Goal: Task Accomplishment & Management: Use online tool/utility

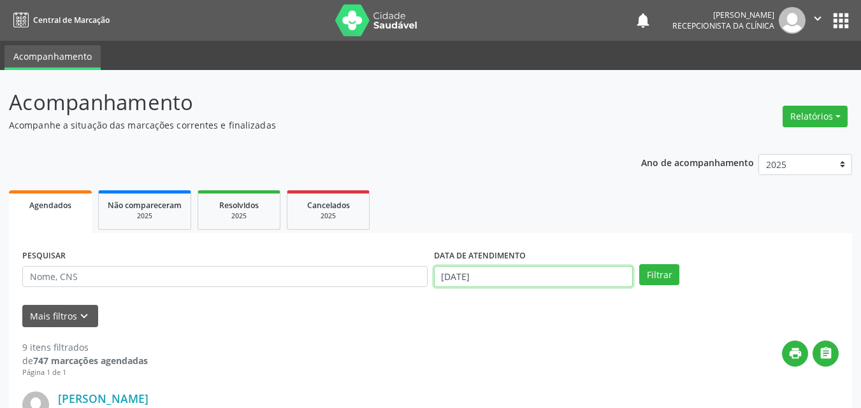
click at [481, 274] on input "[DATE]" at bounding box center [533, 277] width 199 height 22
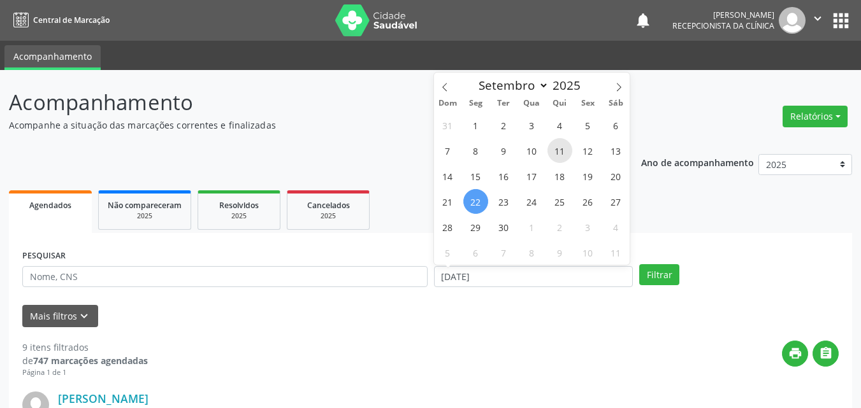
click at [563, 149] on span "11" at bounding box center [559, 150] width 25 height 25
type input "[DATE]"
click at [563, 149] on span "11" at bounding box center [559, 150] width 25 height 25
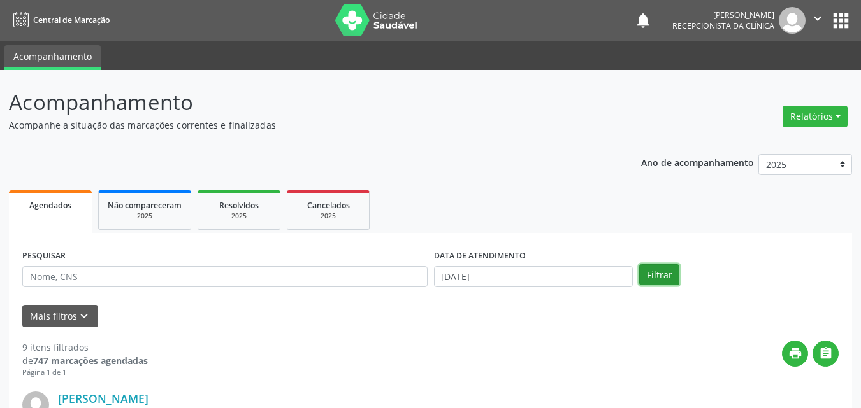
click at [649, 266] on button "Filtrar" at bounding box center [659, 275] width 40 height 22
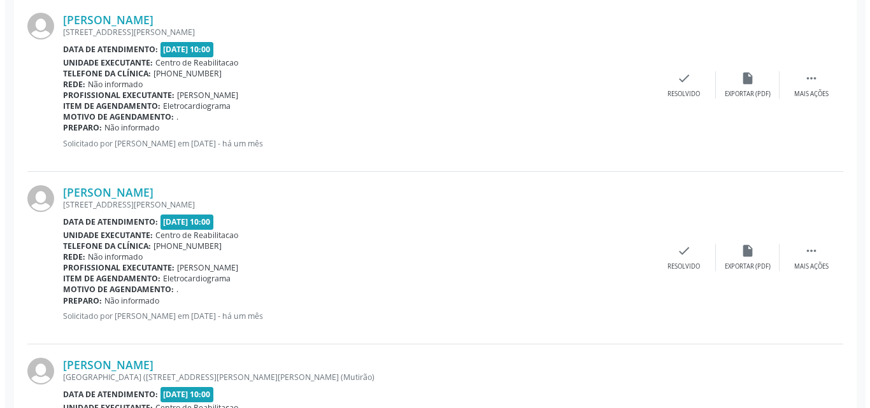
scroll to position [382, 0]
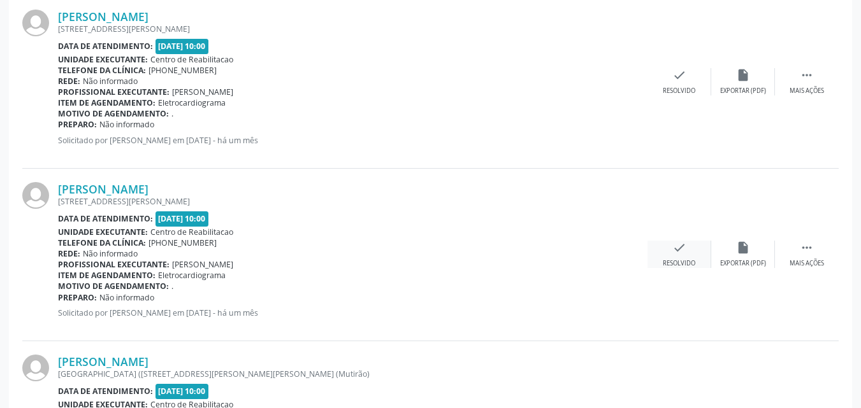
click at [679, 245] on icon "check" at bounding box center [679, 248] width 14 height 14
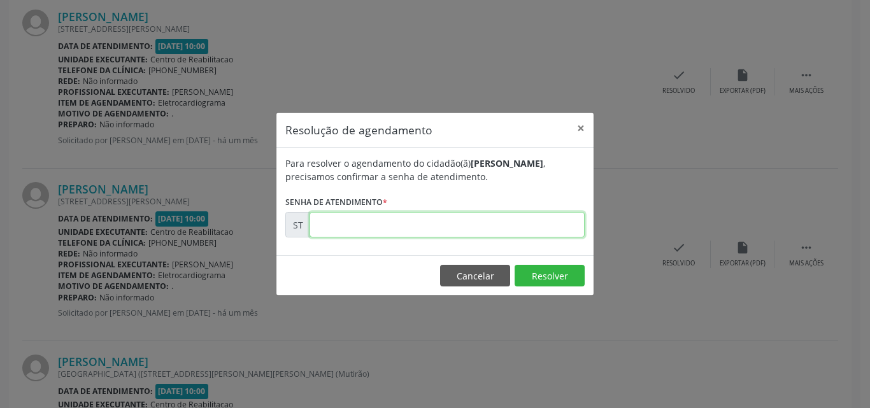
click at [333, 226] on input "text" at bounding box center [447, 224] width 275 height 25
type input "00019289"
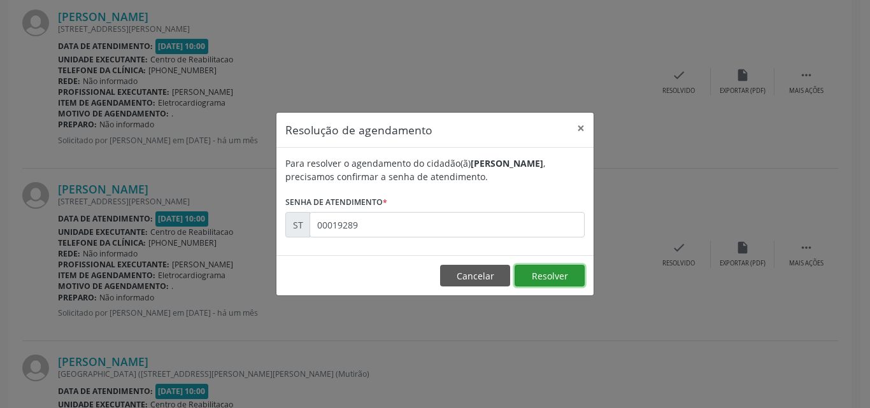
click at [539, 275] on button "Resolver" at bounding box center [550, 276] width 70 height 22
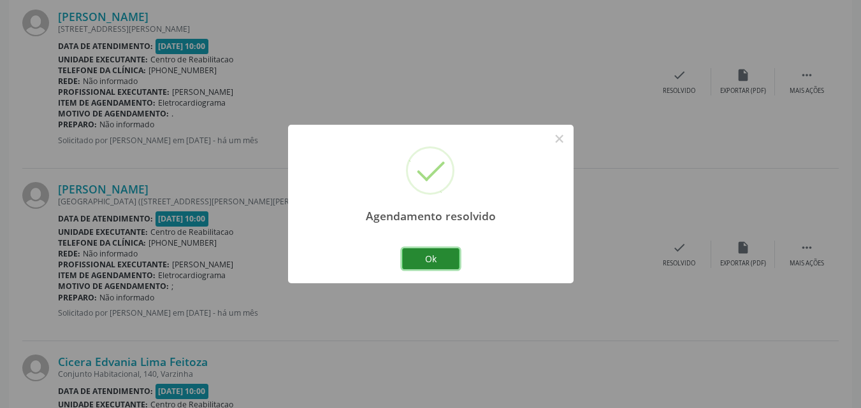
click at [447, 263] on button "Ok" at bounding box center [430, 259] width 57 height 22
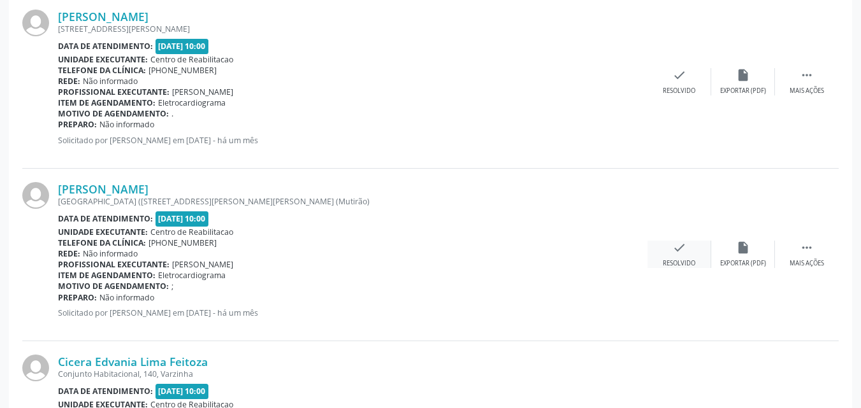
click at [680, 247] on icon "check" at bounding box center [679, 248] width 14 height 14
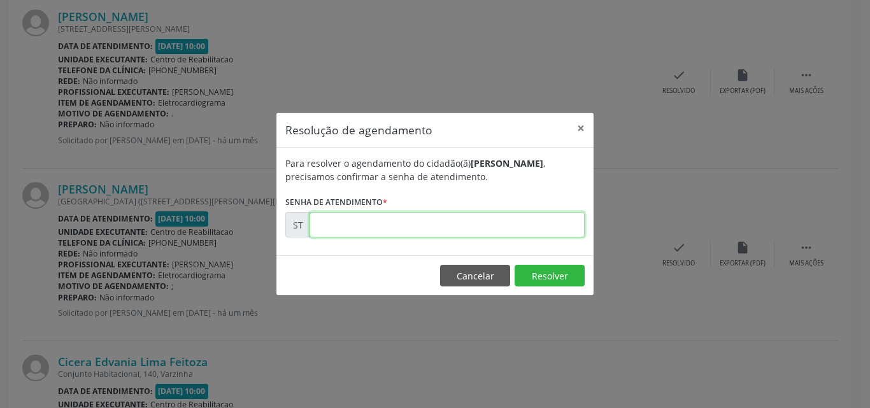
click at [334, 230] on input "text" at bounding box center [447, 224] width 275 height 25
type input "00019290"
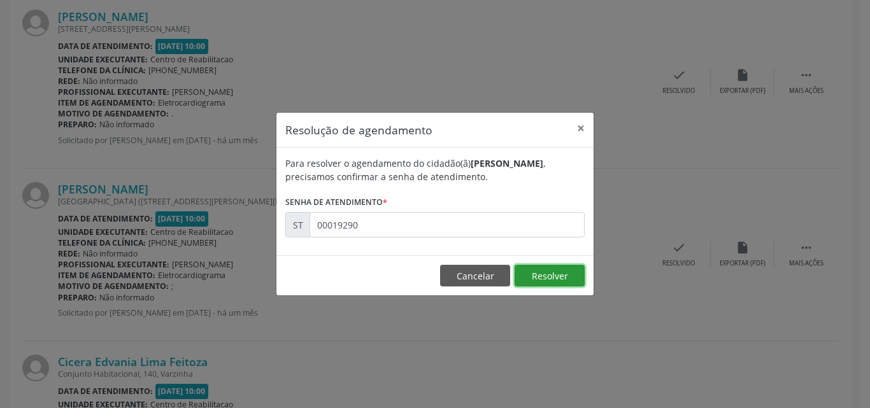
click at [545, 278] on button "Resolver" at bounding box center [550, 276] width 70 height 22
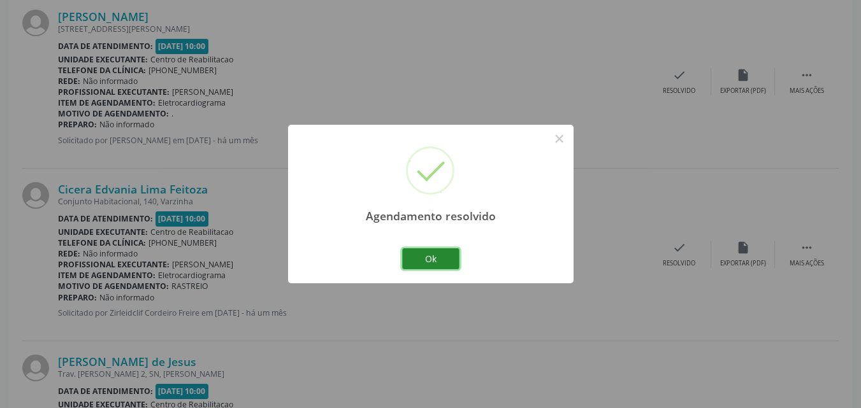
click at [427, 258] on button "Ok" at bounding box center [430, 259] width 57 height 22
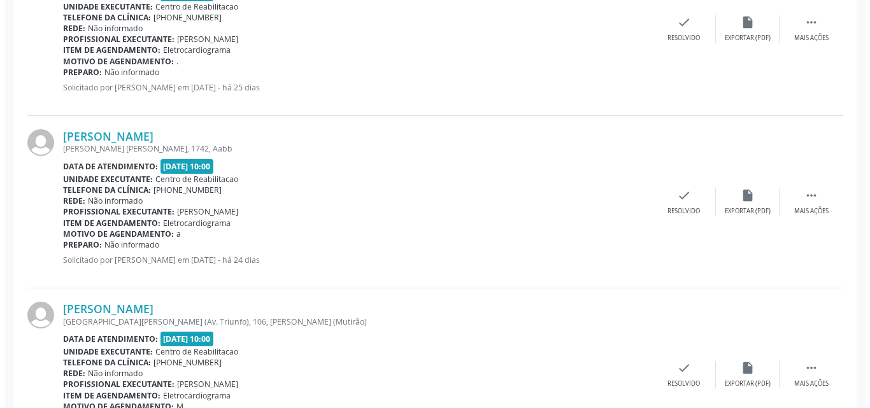
scroll to position [956, 0]
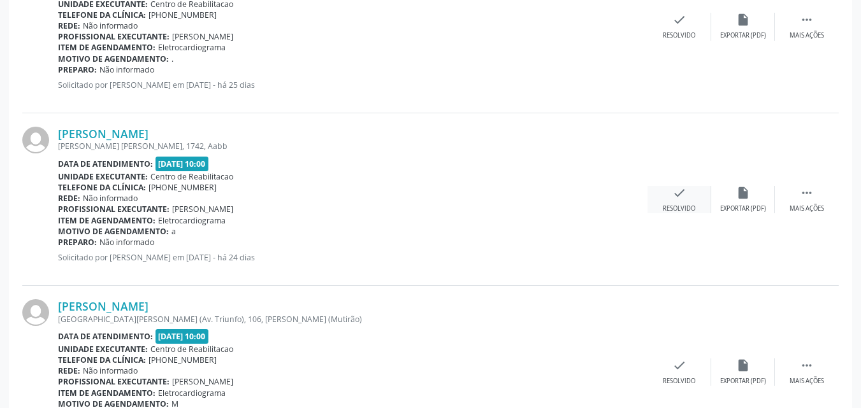
click at [676, 191] on icon "check" at bounding box center [679, 193] width 14 height 14
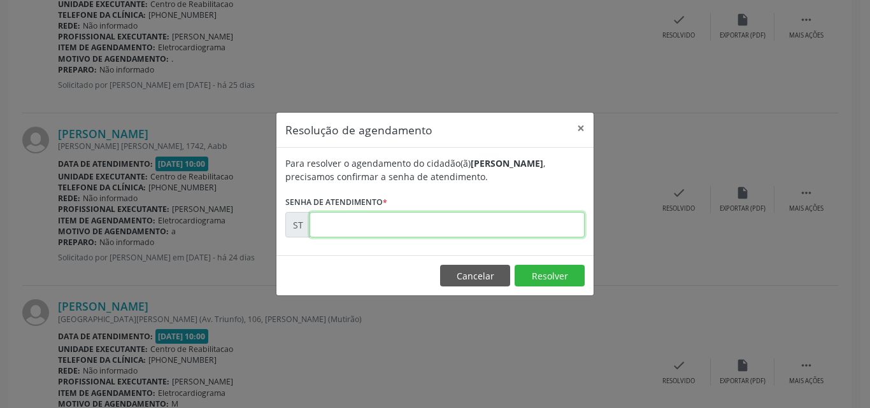
click at [362, 228] on input "text" at bounding box center [447, 224] width 275 height 25
type input "00020051"
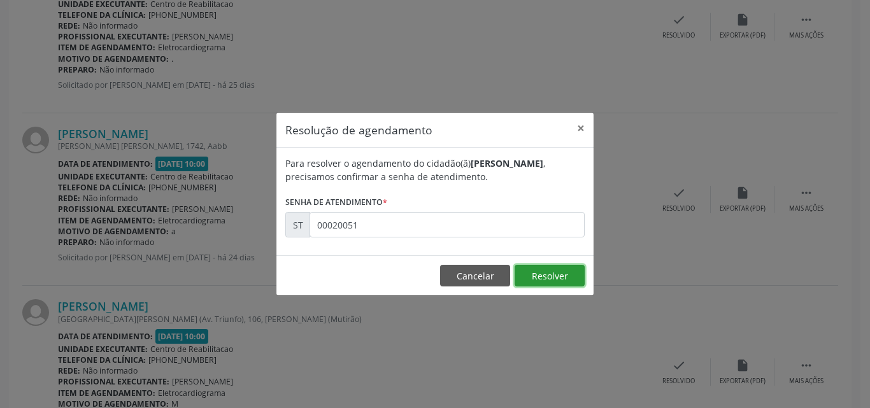
click at [543, 275] on button "Resolver" at bounding box center [550, 276] width 70 height 22
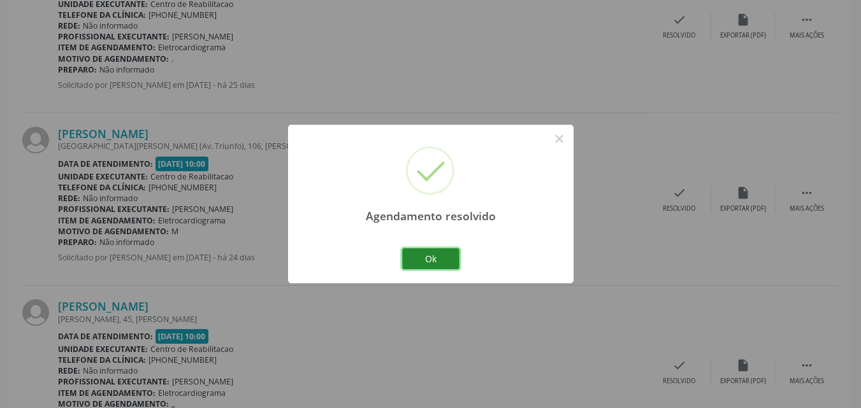
click at [439, 261] on button "Ok" at bounding box center [430, 259] width 57 height 22
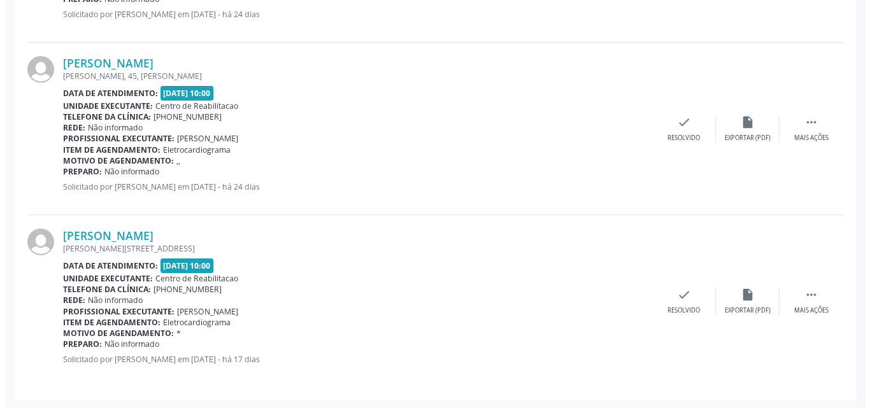
scroll to position [1200, 0]
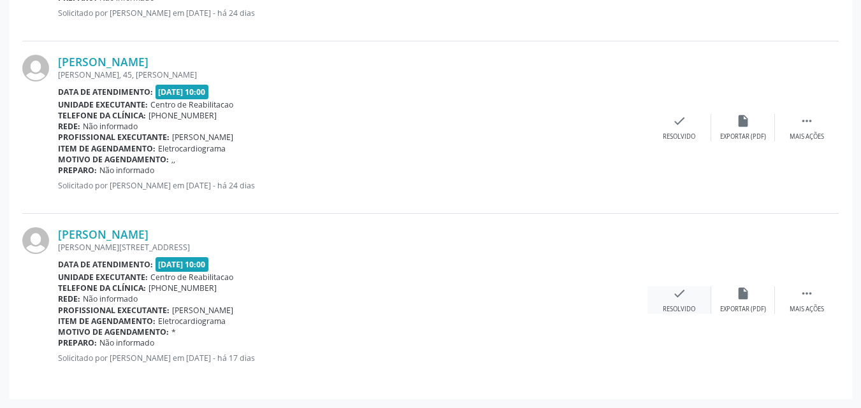
click at [676, 290] on icon "check" at bounding box center [679, 294] width 14 height 14
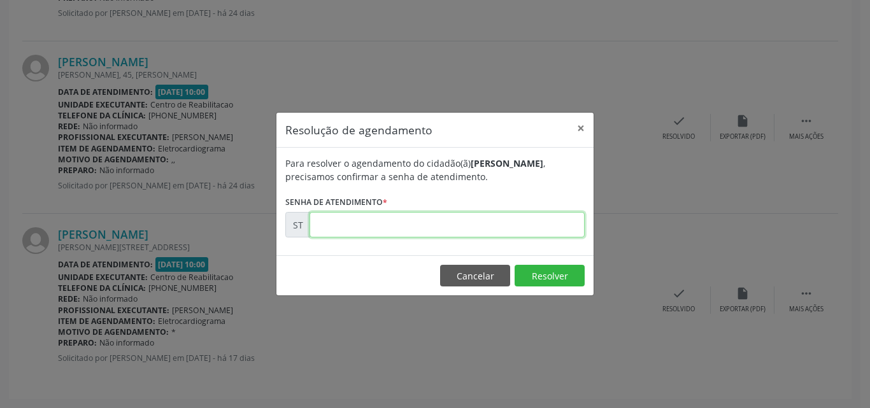
click at [337, 227] on input "text" at bounding box center [447, 224] width 275 height 25
type input "00021347"
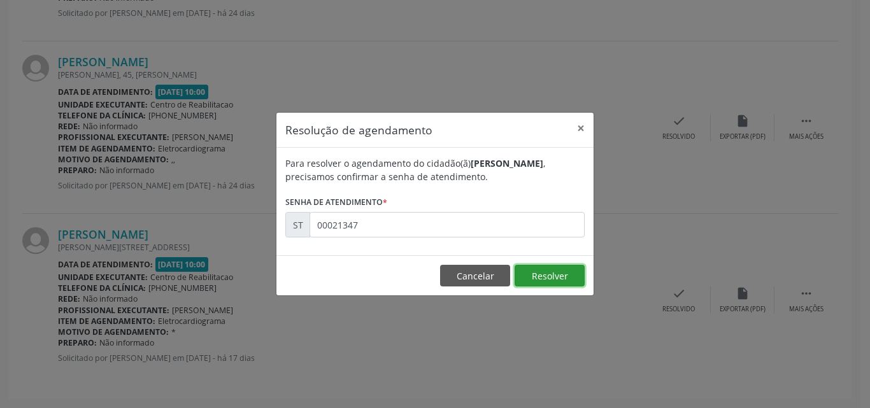
click at [542, 273] on button "Resolver" at bounding box center [550, 276] width 70 height 22
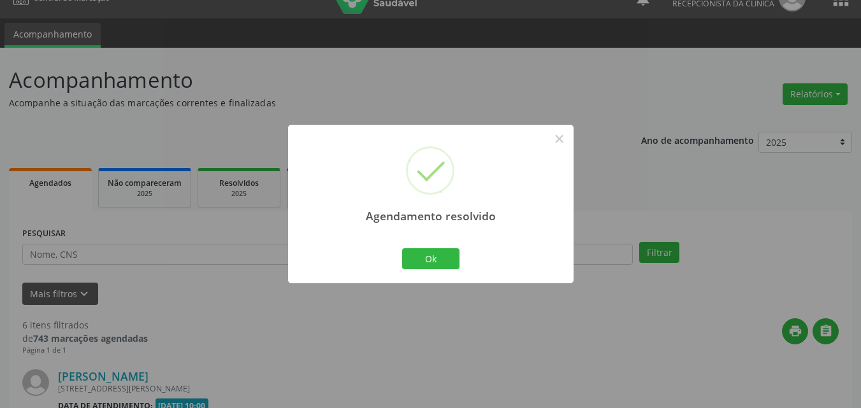
scroll to position [1028, 0]
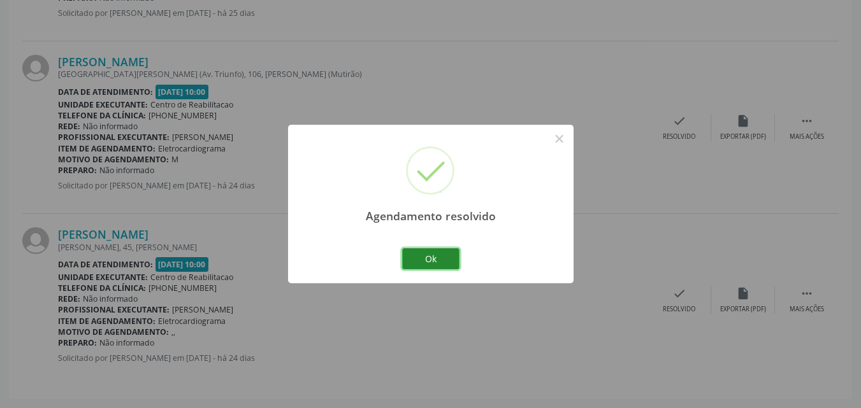
click at [440, 255] on button "Ok" at bounding box center [430, 259] width 57 height 22
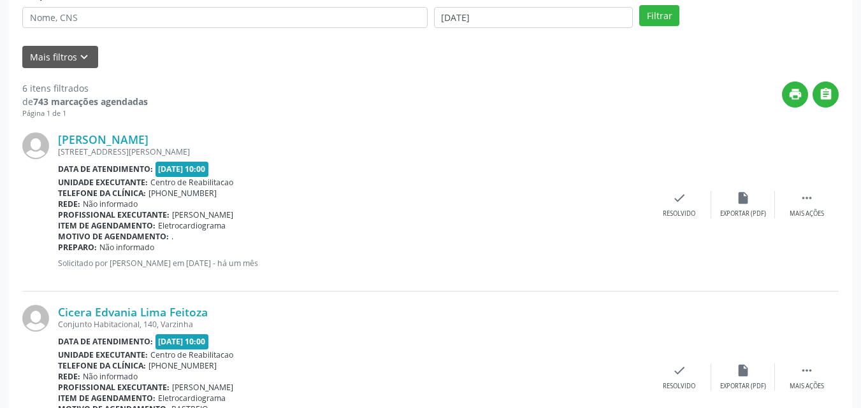
scroll to position [72, 0]
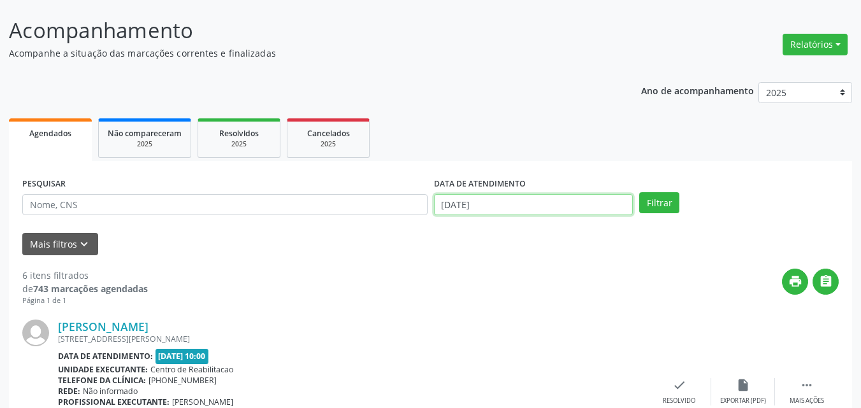
click at [474, 201] on input "[DATE]" at bounding box center [533, 205] width 199 height 22
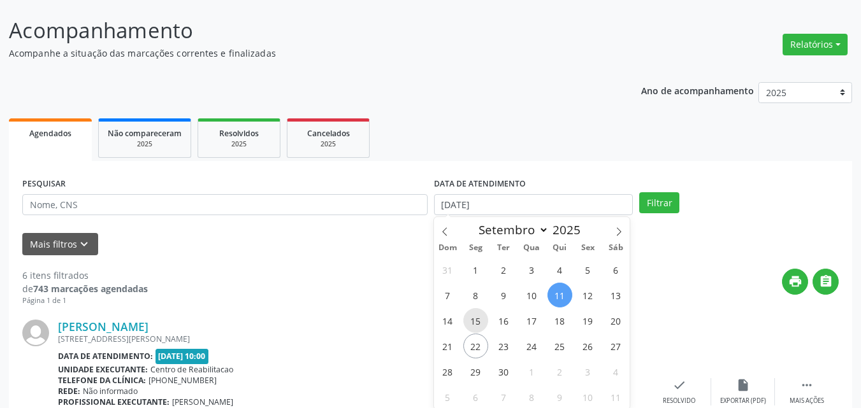
click at [477, 318] on span "15" at bounding box center [475, 320] width 25 height 25
type input "[DATE]"
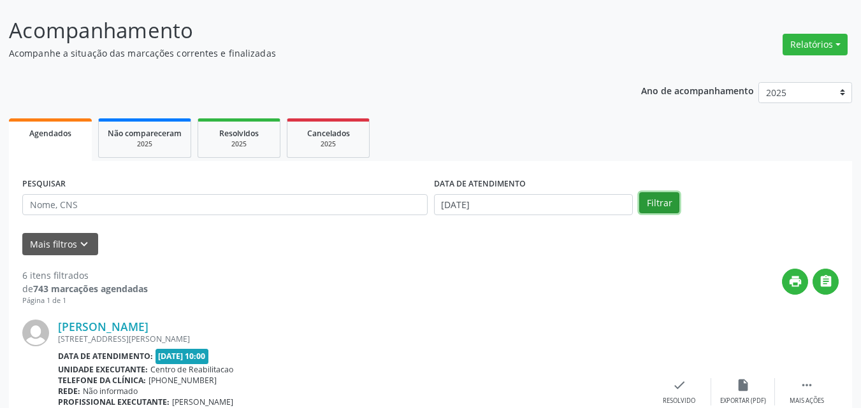
click at [650, 202] on button "Filtrar" at bounding box center [659, 203] width 40 height 22
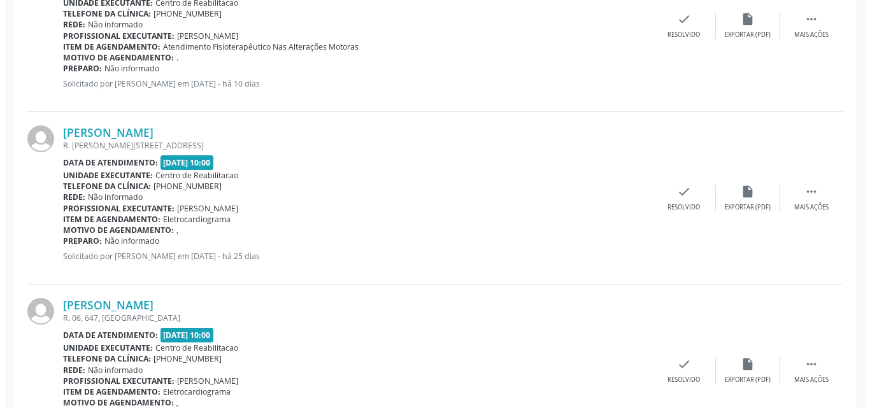
scroll to position [1537, 0]
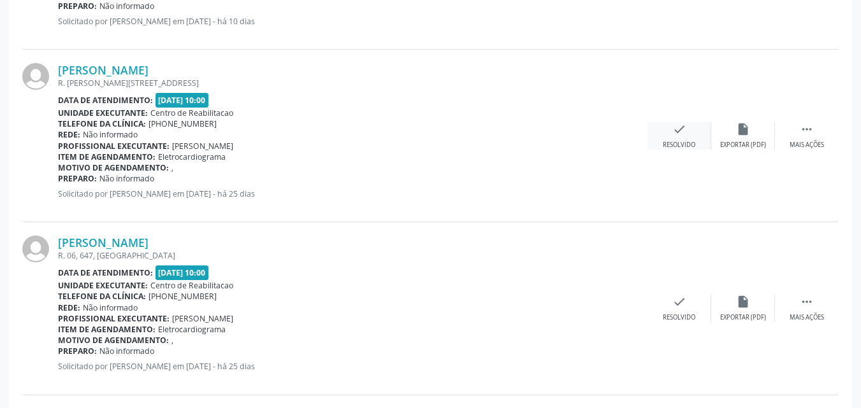
click at [679, 126] on icon "check" at bounding box center [679, 129] width 14 height 14
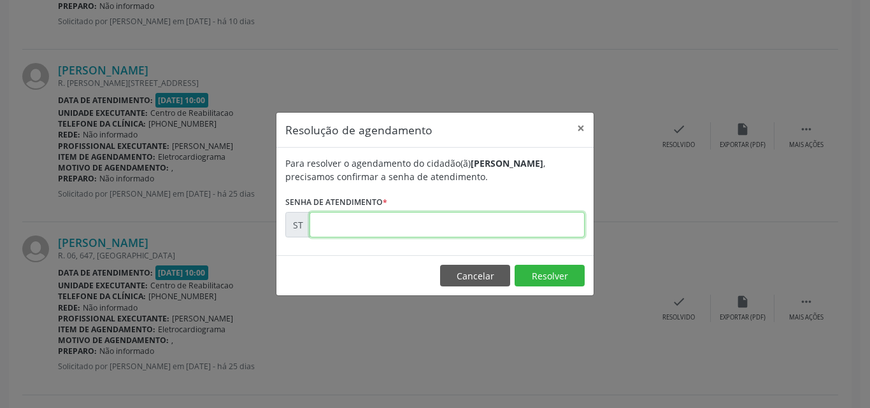
click at [368, 222] on input "text" at bounding box center [447, 224] width 275 height 25
type input "00019644"
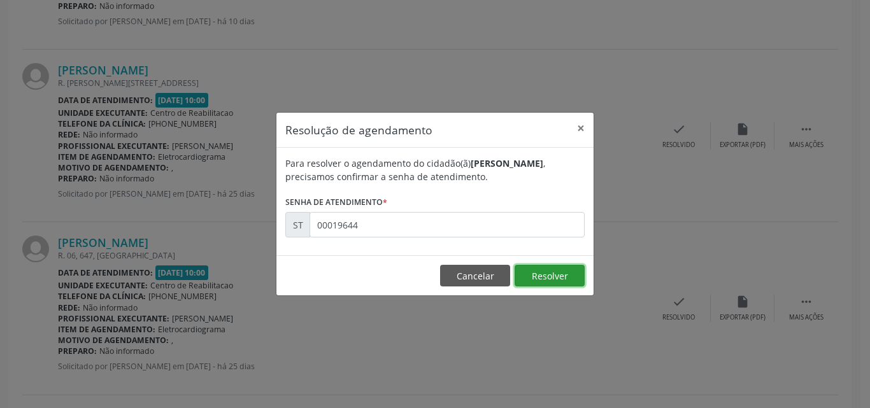
click at [531, 269] on button "Resolver" at bounding box center [550, 276] width 70 height 22
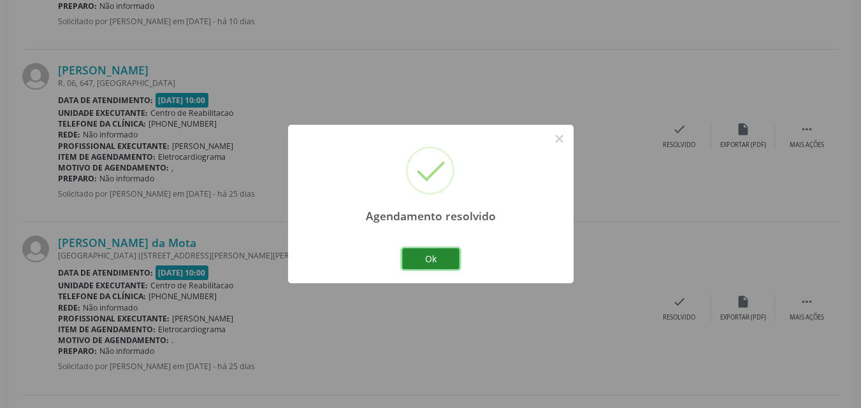
click at [446, 261] on button "Ok" at bounding box center [430, 259] width 57 height 22
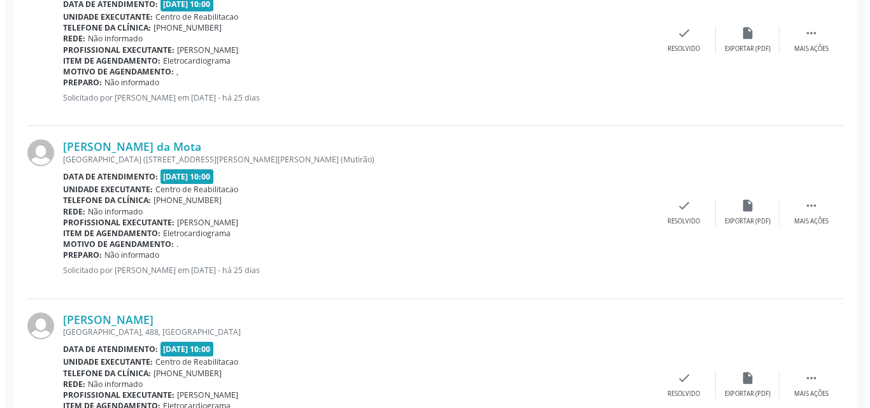
scroll to position [1665, 0]
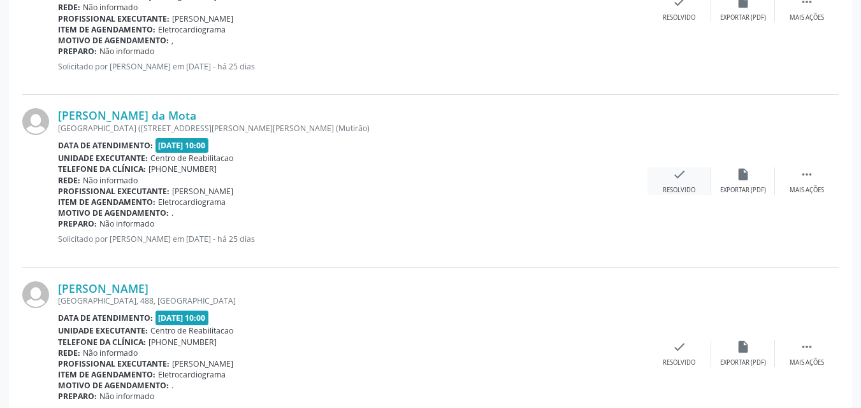
click at [670, 173] on div "check Resolvido" at bounding box center [679, 181] width 64 height 27
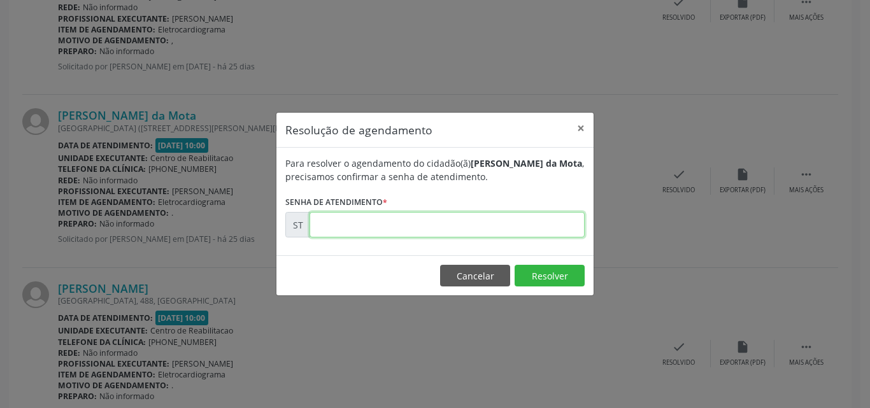
click at [380, 228] on input "text" at bounding box center [447, 224] width 275 height 25
type input "00019763"
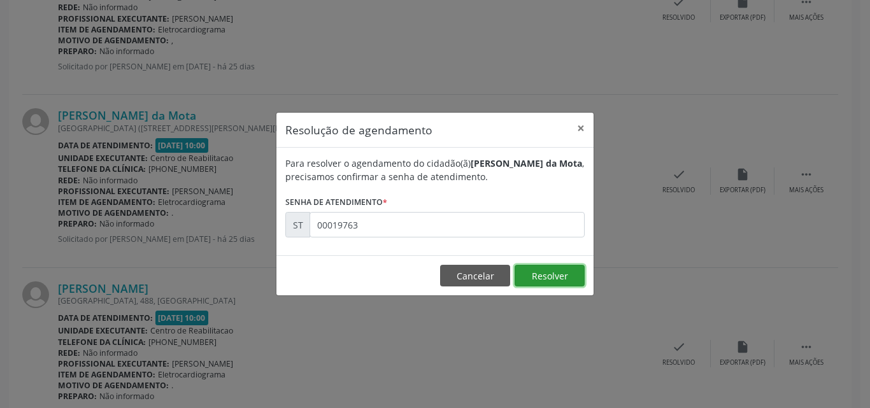
click at [546, 271] on button "Resolver" at bounding box center [550, 276] width 70 height 22
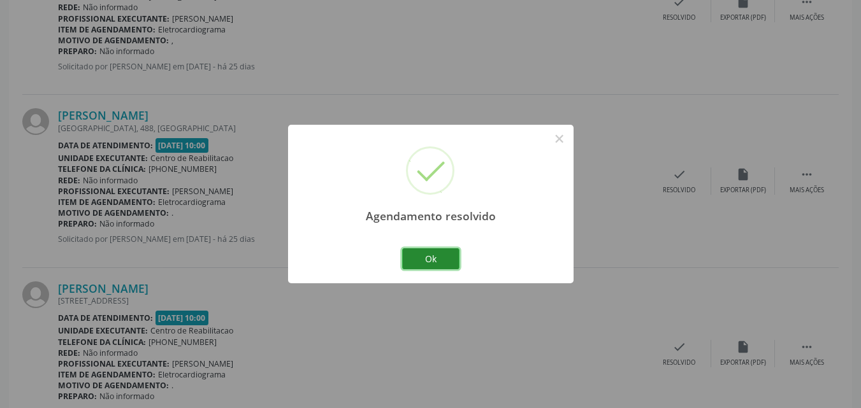
click at [442, 256] on button "Ok" at bounding box center [430, 259] width 57 height 22
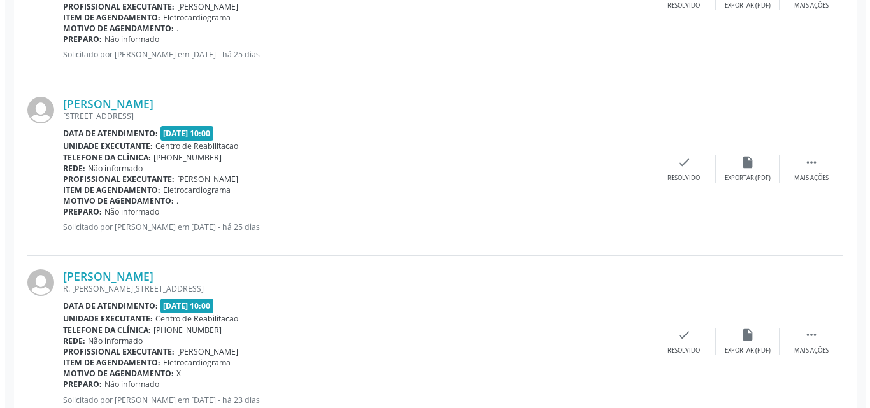
scroll to position [1856, 0]
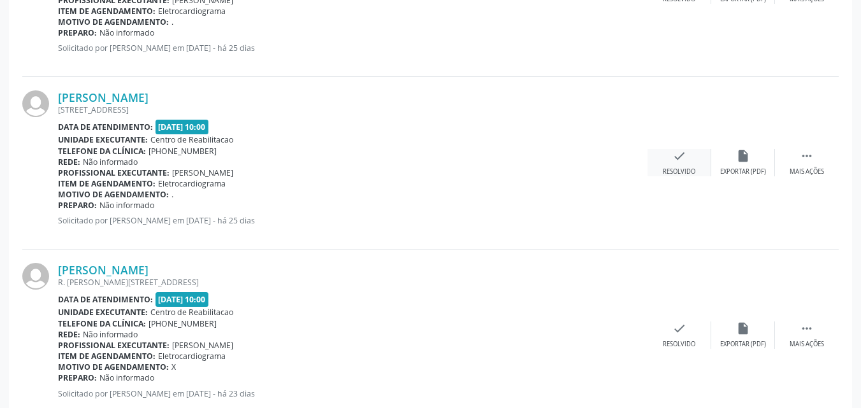
click at [676, 155] on icon "check" at bounding box center [679, 156] width 14 height 14
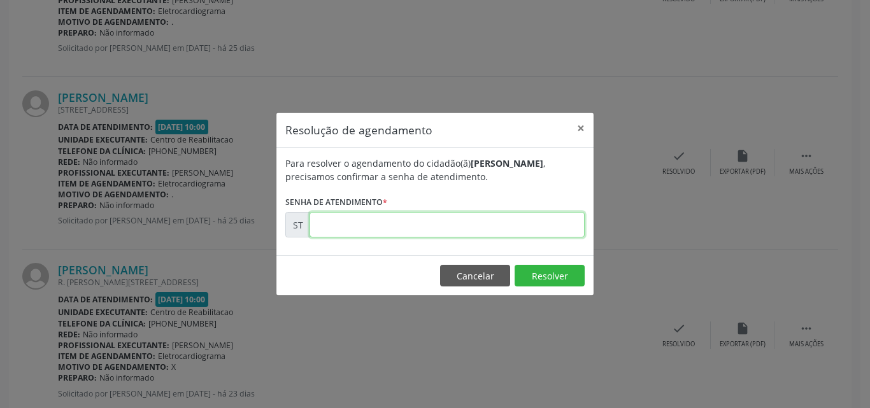
click at [338, 225] on input "text" at bounding box center [447, 224] width 275 height 25
type input "00019766"
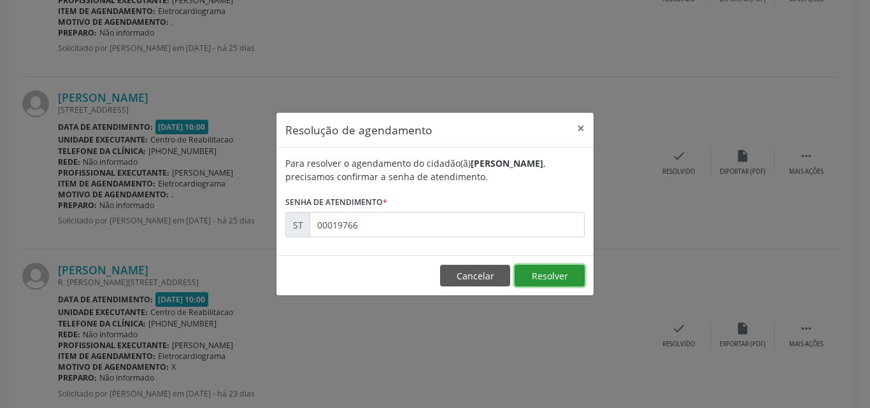
click at [543, 273] on button "Resolver" at bounding box center [550, 276] width 70 height 22
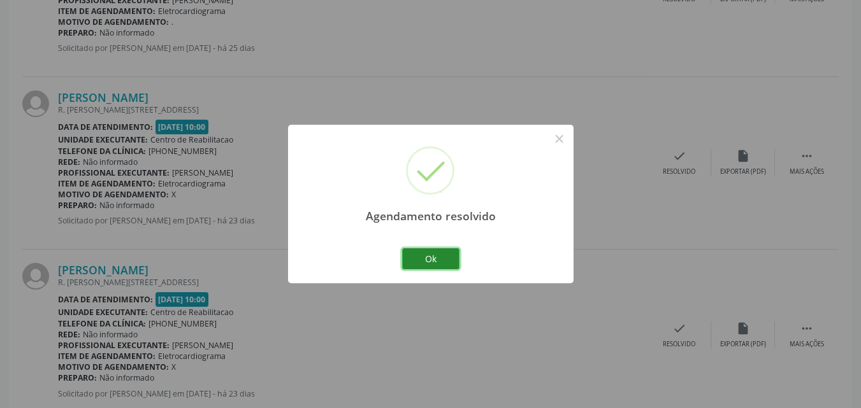
click at [436, 262] on button "Ok" at bounding box center [430, 259] width 57 height 22
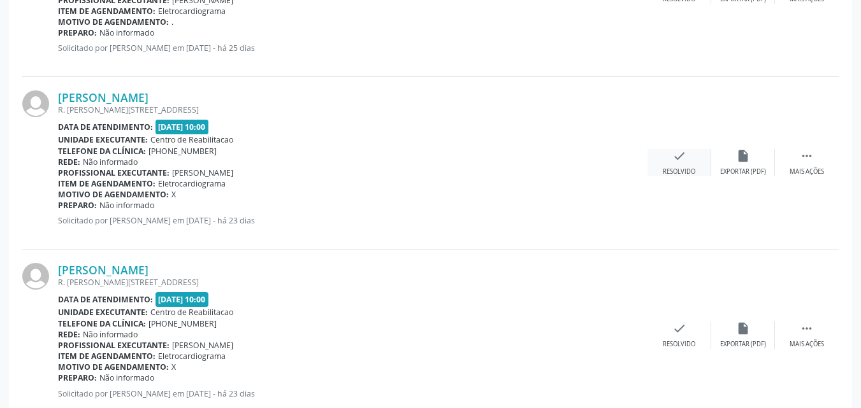
click at [679, 157] on icon "check" at bounding box center [679, 156] width 14 height 14
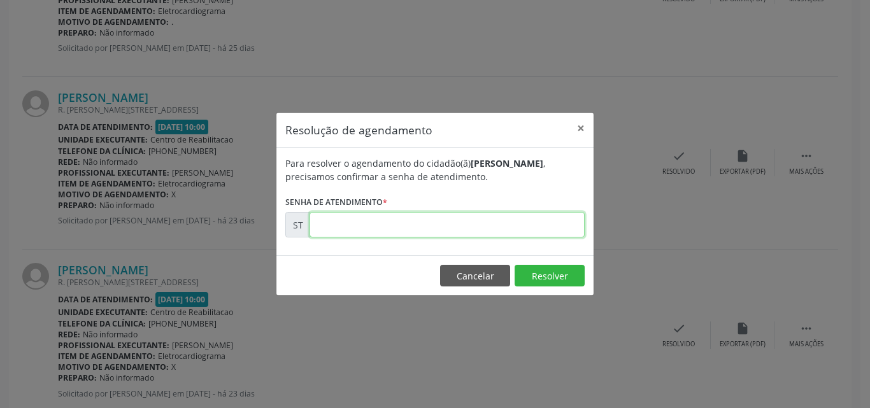
click at [353, 230] on input "text" at bounding box center [447, 224] width 275 height 25
type input "00020320"
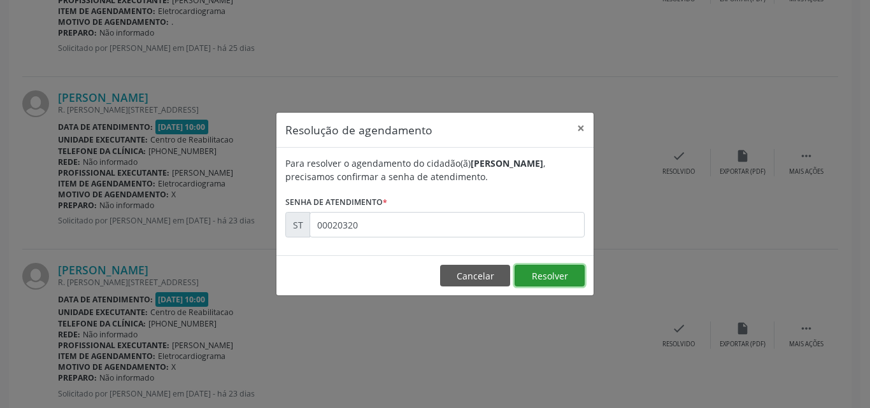
click at [533, 270] on button "Resolver" at bounding box center [550, 276] width 70 height 22
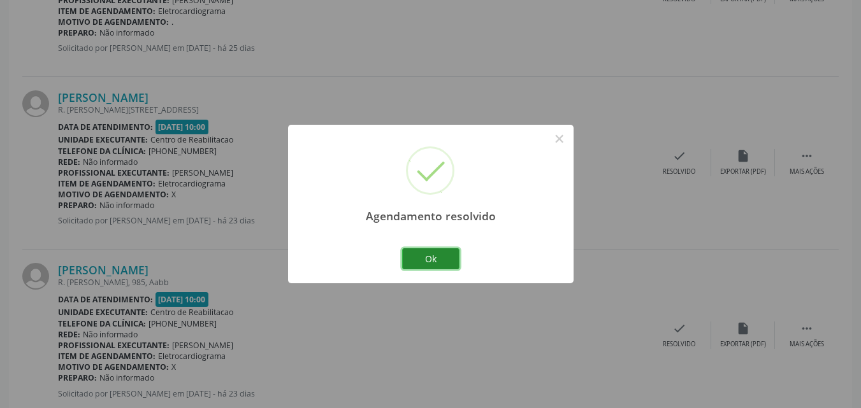
click at [443, 264] on button "Ok" at bounding box center [430, 259] width 57 height 22
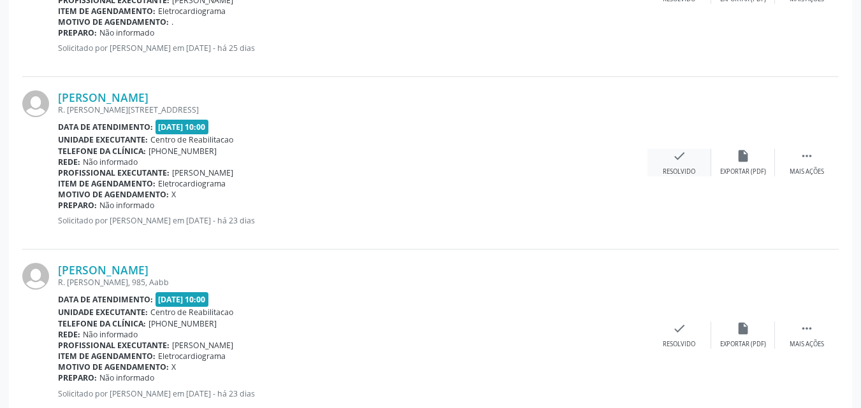
click at [682, 156] on icon "check" at bounding box center [679, 156] width 14 height 14
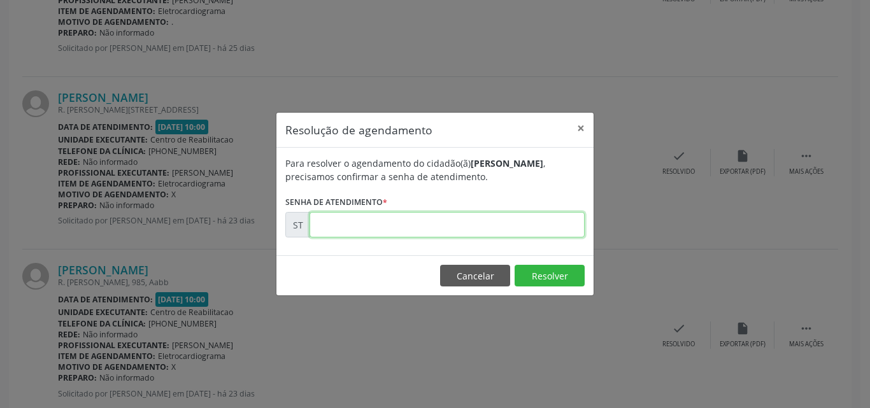
click at [350, 227] on input "text" at bounding box center [447, 224] width 275 height 25
type input "00020321"
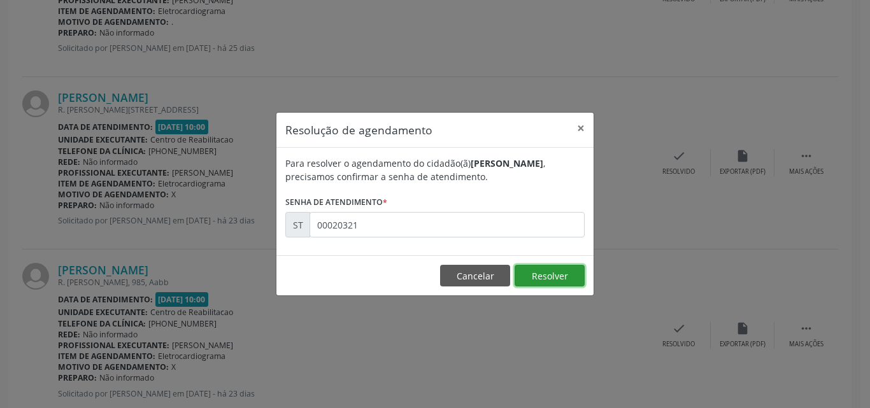
click at [535, 270] on button "Resolver" at bounding box center [550, 276] width 70 height 22
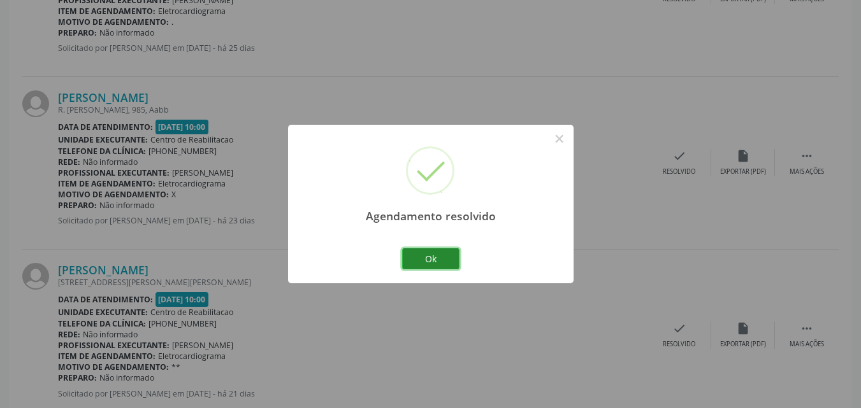
click at [445, 255] on button "Ok" at bounding box center [430, 259] width 57 height 22
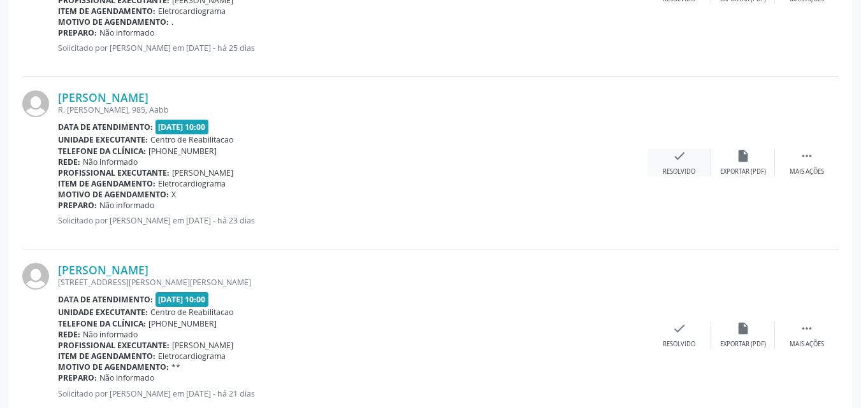
click at [670, 152] on div "check Resolvido" at bounding box center [679, 162] width 64 height 27
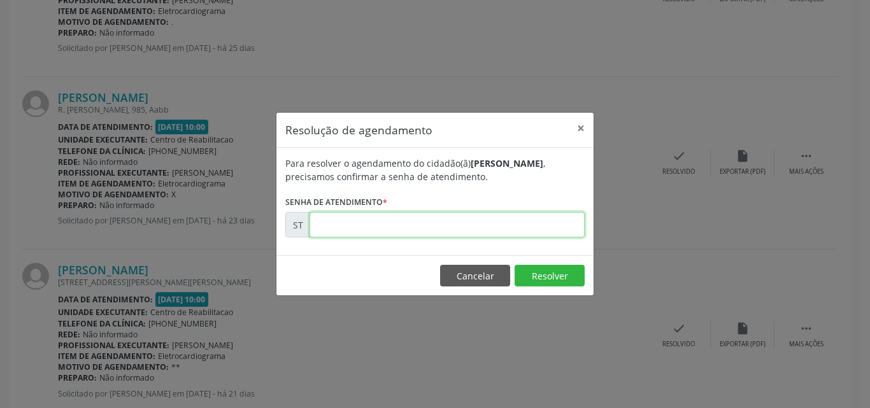
click at [362, 220] on input "text" at bounding box center [447, 224] width 275 height 25
type input "00020322"
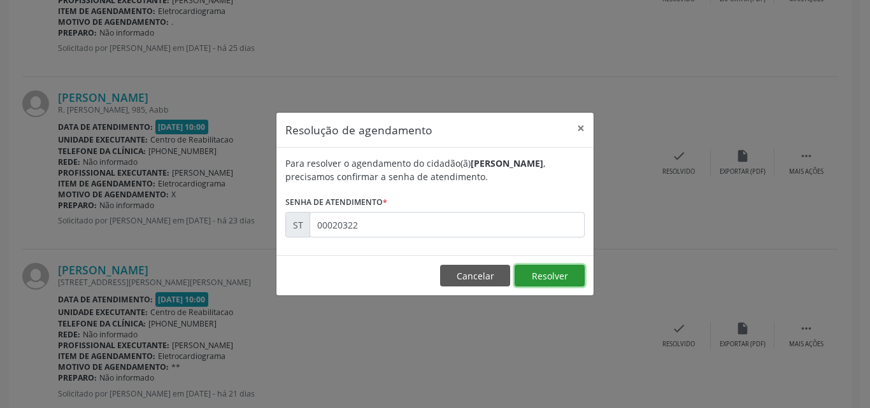
click at [559, 273] on button "Resolver" at bounding box center [550, 276] width 70 height 22
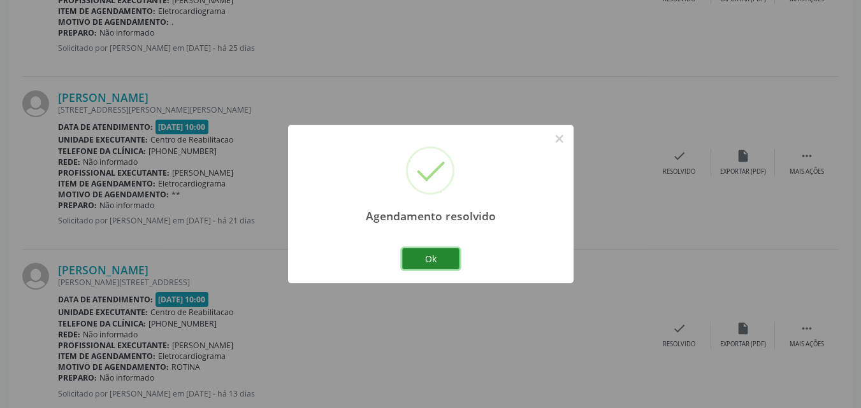
click at [443, 251] on button "Ok" at bounding box center [430, 259] width 57 height 22
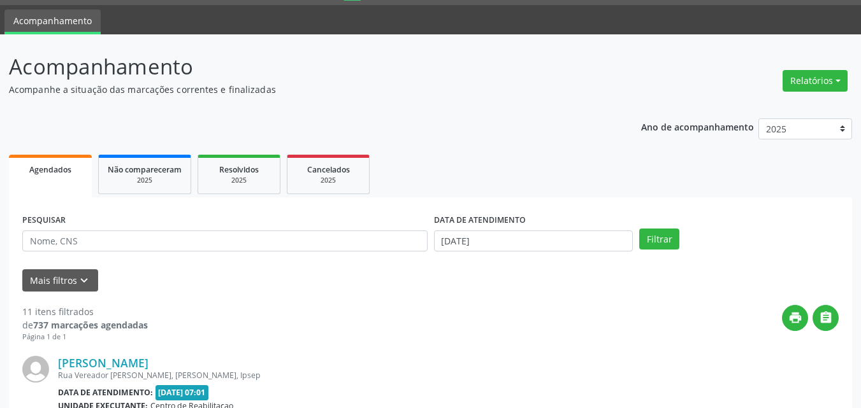
scroll to position [0, 0]
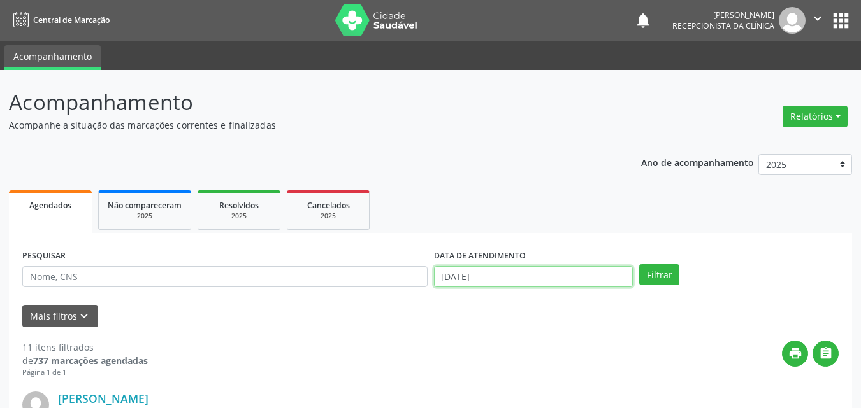
click at [457, 271] on input "[DATE]" at bounding box center [533, 277] width 199 height 22
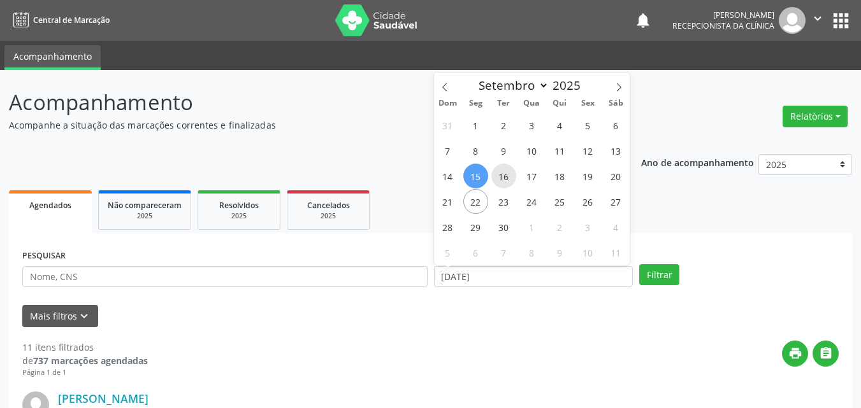
click at [503, 177] on span "16" at bounding box center [503, 176] width 25 height 25
type input "[DATE]"
click at [503, 177] on span "16" at bounding box center [503, 176] width 25 height 25
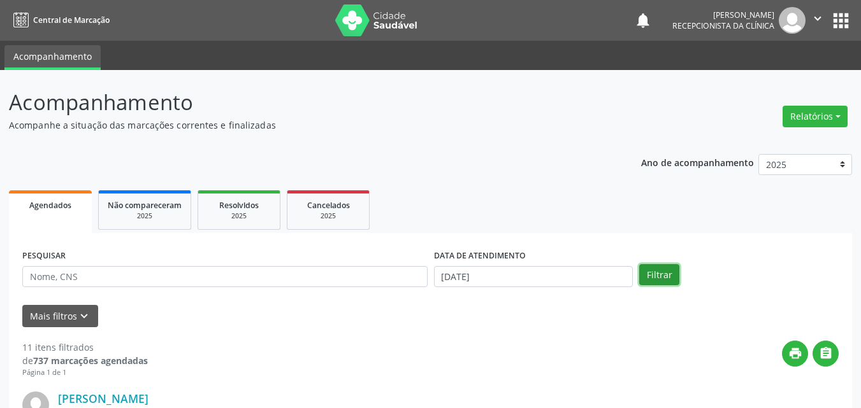
click at [654, 275] on button "Filtrar" at bounding box center [659, 275] width 40 height 22
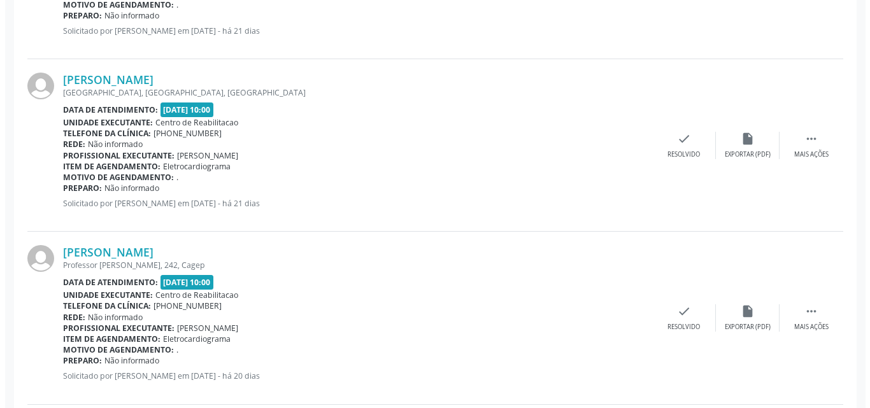
scroll to position [1529, 0]
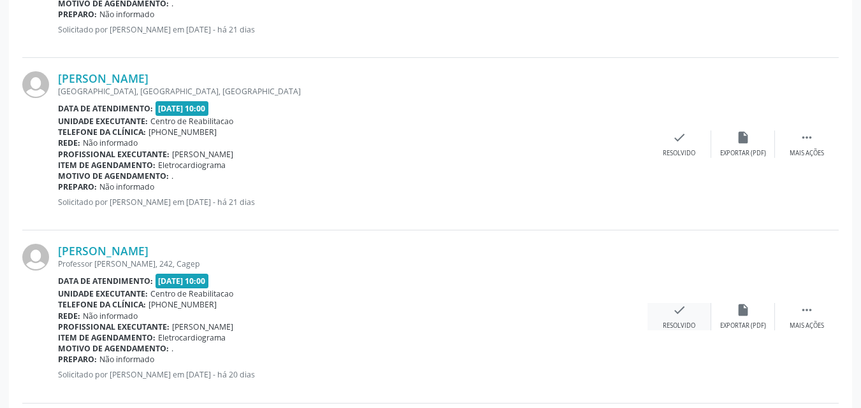
click at [681, 306] on icon "check" at bounding box center [679, 310] width 14 height 14
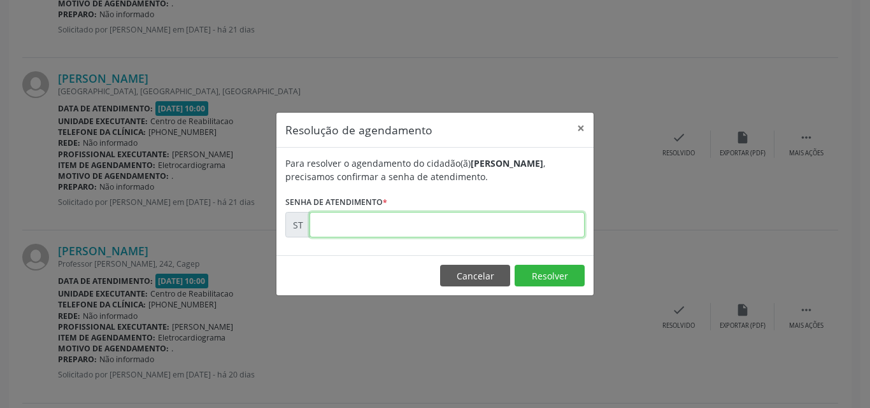
click at [331, 227] on input "text" at bounding box center [447, 224] width 275 height 25
type input "00020893"
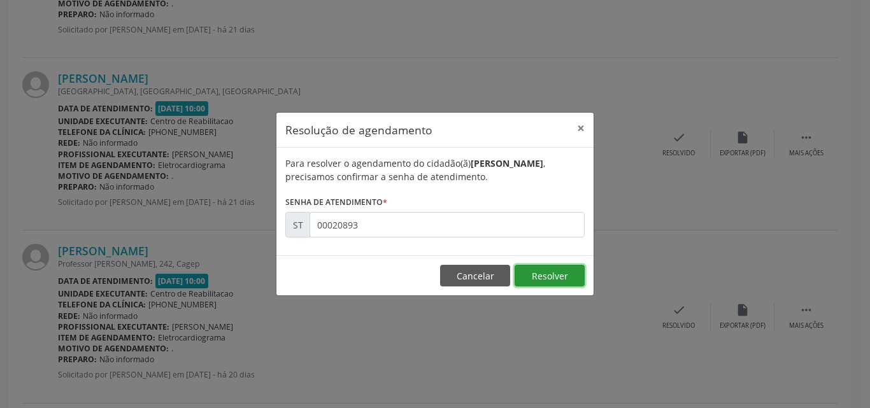
click at [541, 278] on button "Resolver" at bounding box center [550, 276] width 70 height 22
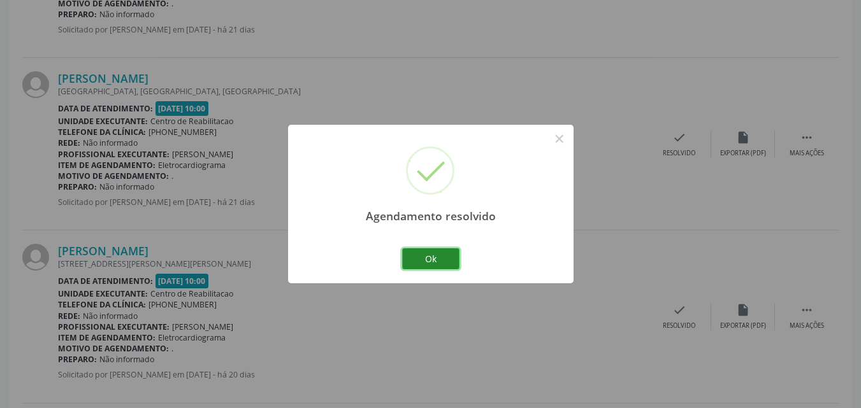
click at [439, 259] on button "Ok" at bounding box center [430, 259] width 57 height 22
